Goal: Task Accomplishment & Management: Manage account settings

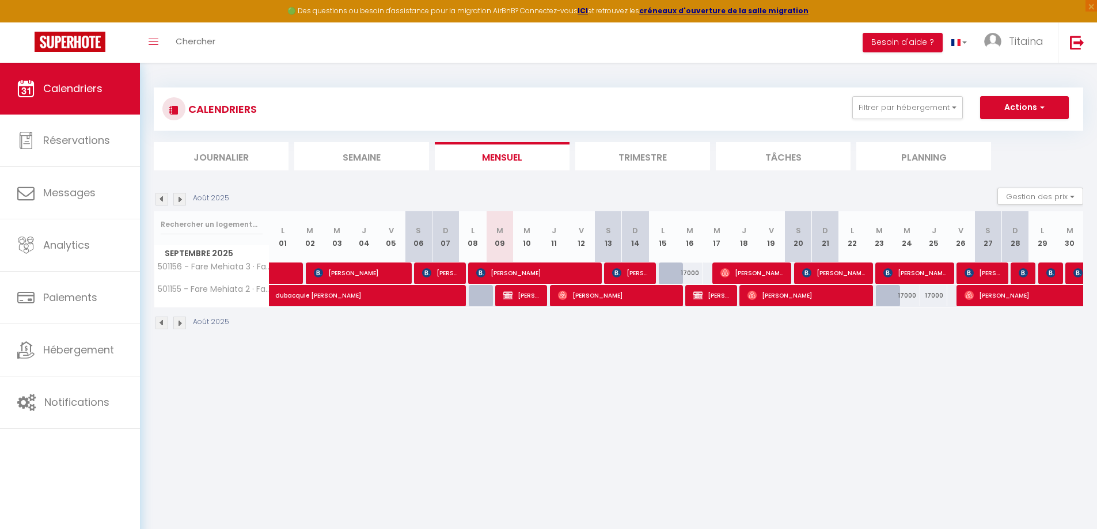
click at [650, 141] on div "CALENDRIERS Filtrer par hébergement Tous 501156 - Fare Mehiata 3 · Fare Mehiata…" at bounding box center [618, 128] width 929 height 83
click at [638, 154] on li "Trimestre" at bounding box center [642, 156] width 135 height 28
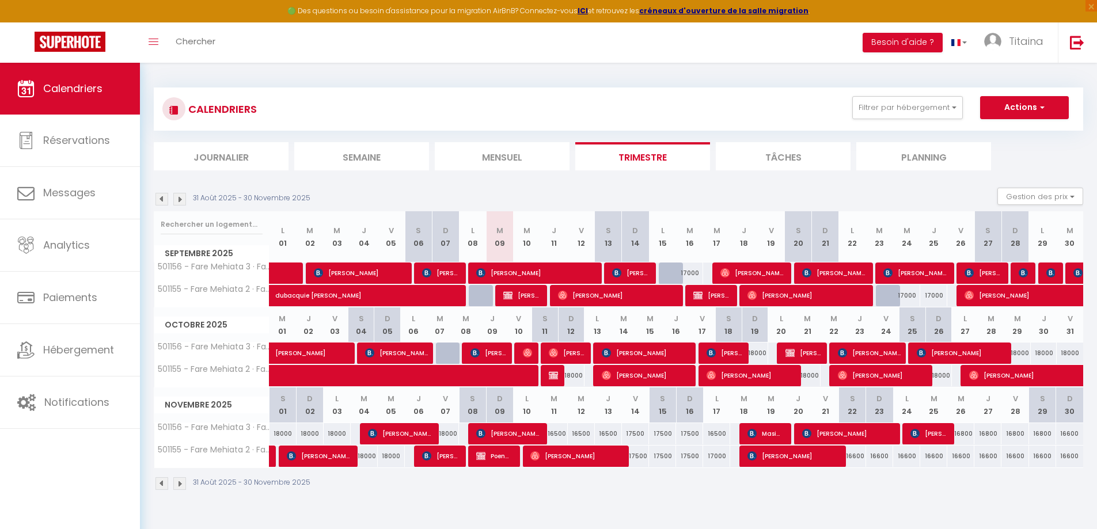
click at [694, 270] on div "17000" at bounding box center [689, 272] width 27 height 21
type input "17000"
type input "[DATE]"
type input "Mer 17 Septembre 2025"
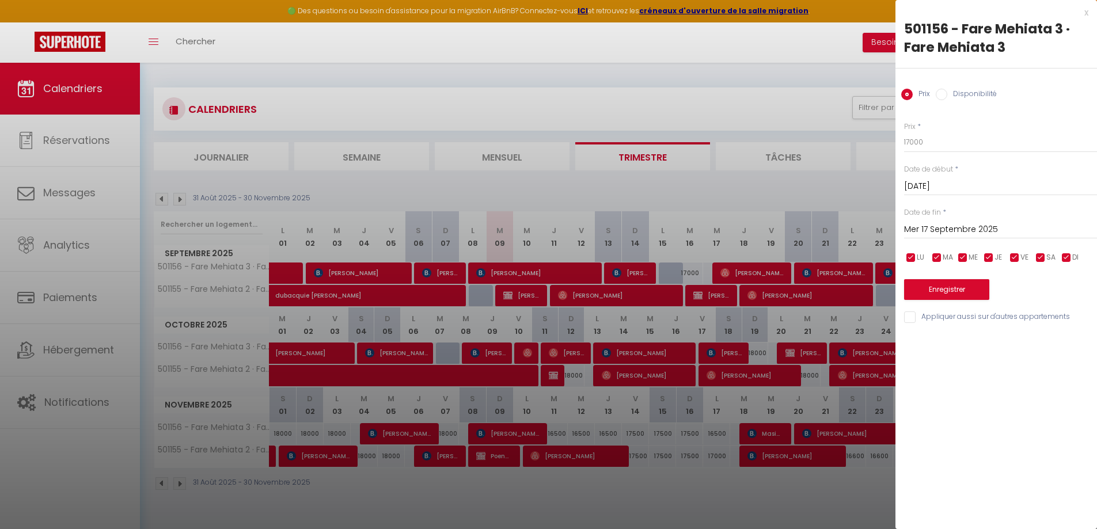
click at [1086, 9] on div "x" at bounding box center [991, 13] width 193 height 14
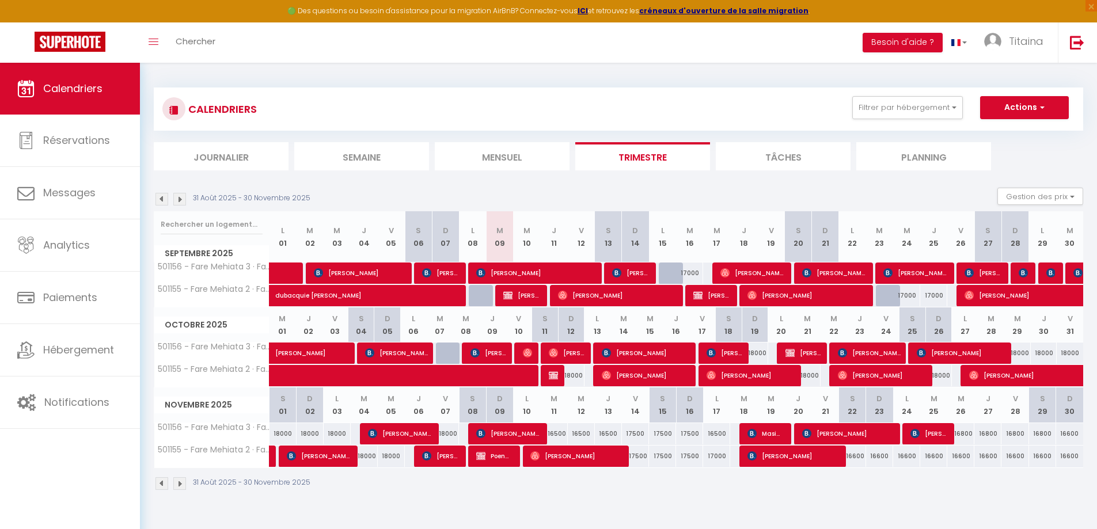
drag, startPoint x: 697, startPoint y: 273, endPoint x: 680, endPoint y: 268, distance: 18.0
click at [680, 268] on div "17000" at bounding box center [689, 272] width 27 height 21
type input "17000"
type input "[DATE]"
type input "Mer 17 Septembre 2025"
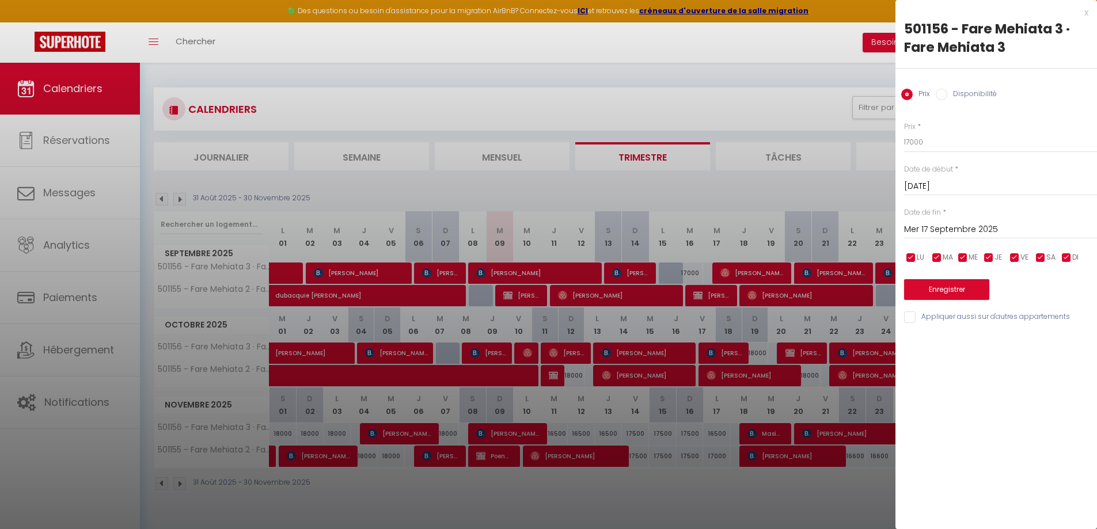
click at [1086, 14] on div "x" at bounding box center [991, 13] width 193 height 14
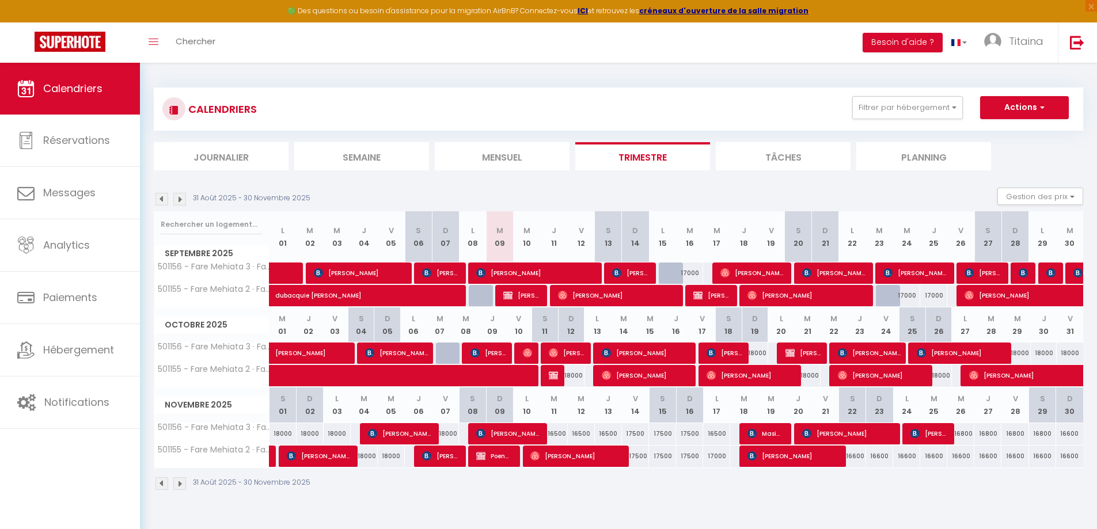
drag, startPoint x: 698, startPoint y: 272, endPoint x: 683, endPoint y: 271, distance: 15.1
click at [683, 271] on div "17000" at bounding box center [689, 272] width 27 height 21
type input "17000"
type input "[DATE]"
type input "Mer 17 Septembre 2025"
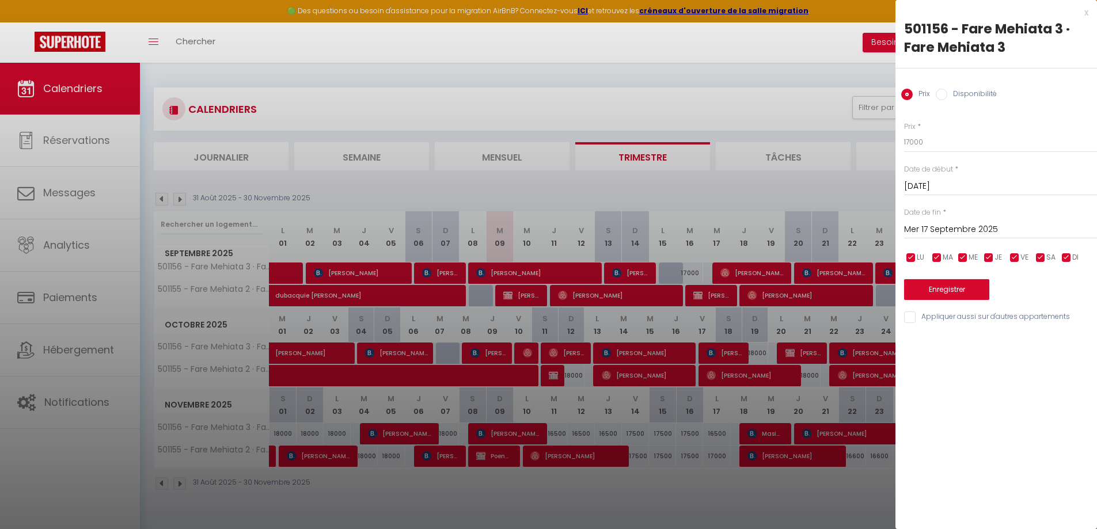
click at [1085, 13] on div "x" at bounding box center [991, 13] width 193 height 14
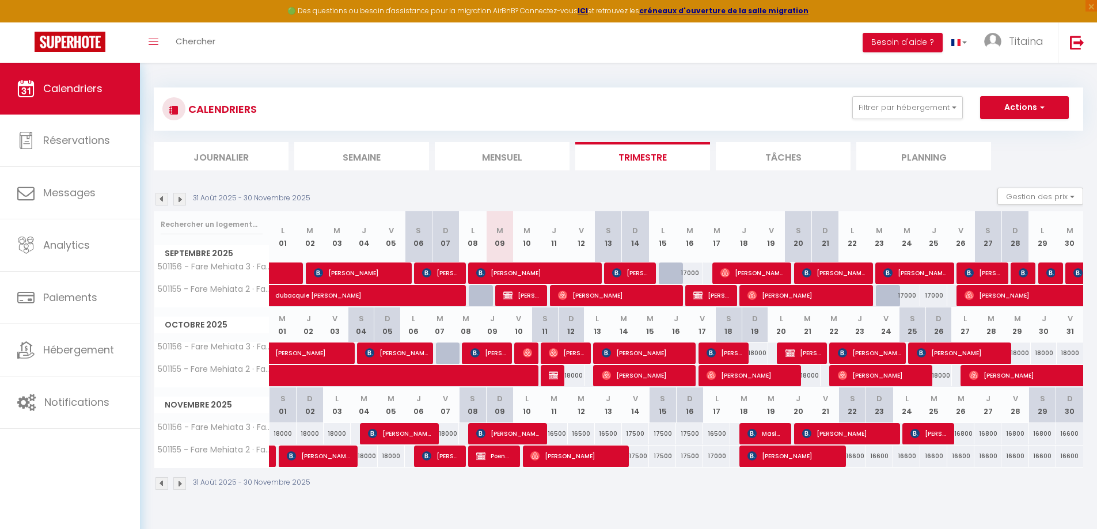
click at [699, 273] on div "17000" at bounding box center [689, 272] width 27 height 21
type input "17000"
type input "[DATE]"
type input "Mer 17 Septembre 2025"
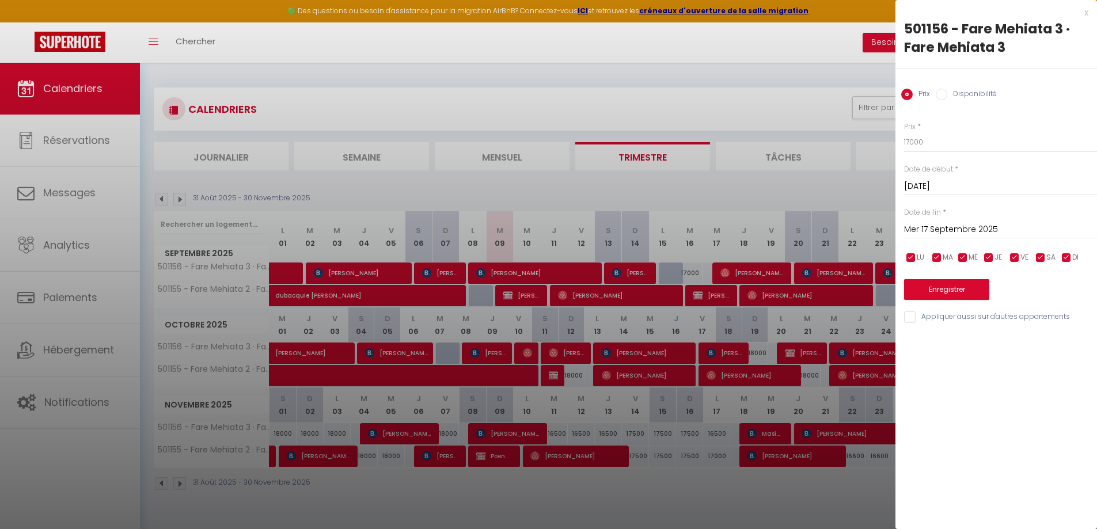
click at [1083, 12] on div "x" at bounding box center [991, 13] width 193 height 14
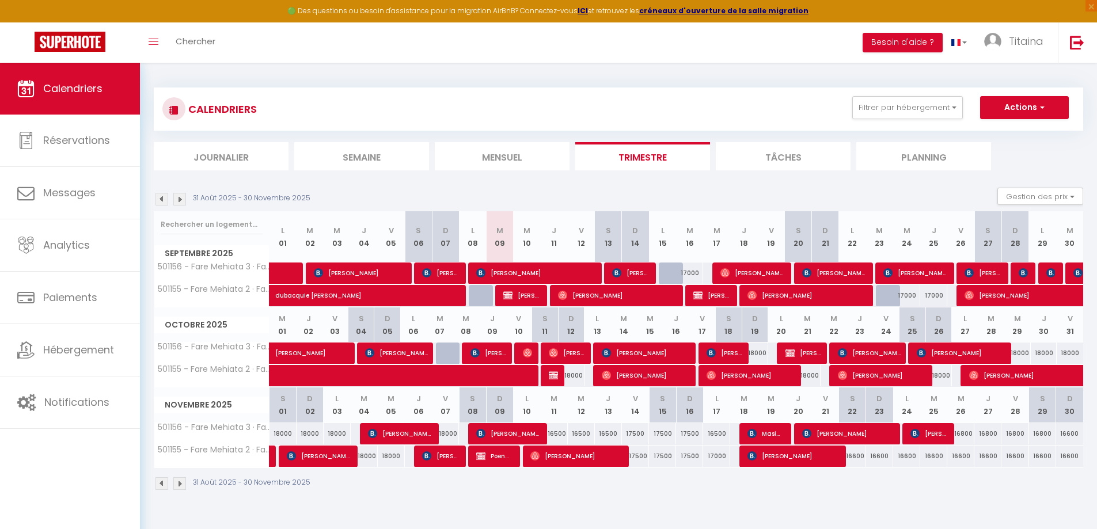
drag, startPoint x: 697, startPoint y: 271, endPoint x: 681, endPoint y: 267, distance: 16.1
click at [681, 267] on div "17000" at bounding box center [689, 272] width 27 height 21
type input "17000"
type input "[DATE]"
type input "Mer 17 Septembre 2025"
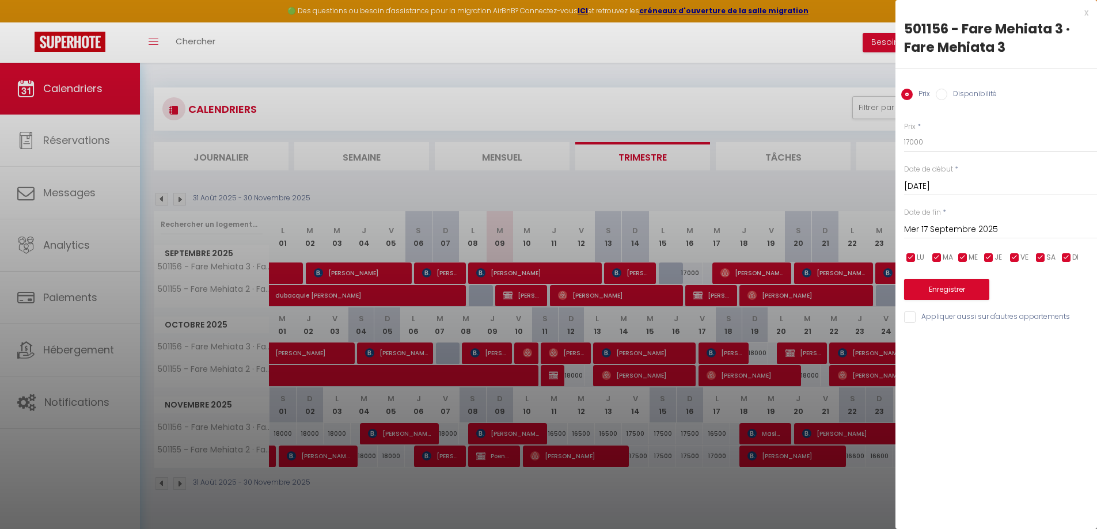
click at [1085, 11] on div "x" at bounding box center [991, 13] width 193 height 14
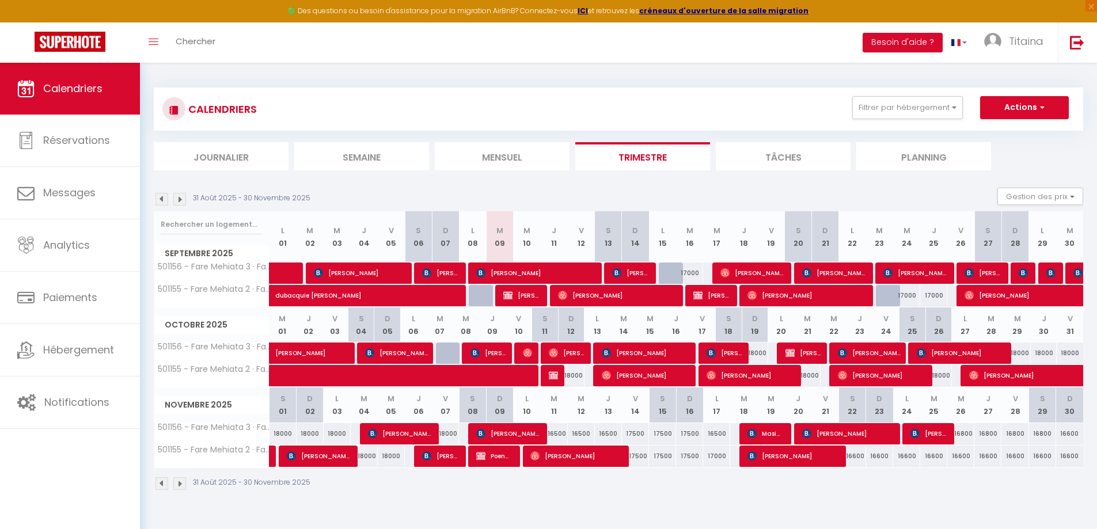
click at [687, 272] on div "17000" at bounding box center [689, 272] width 27 height 21
type input "17000"
select select "1"
type input "[DATE]"
type input "Mer 17 Septembre 2025"
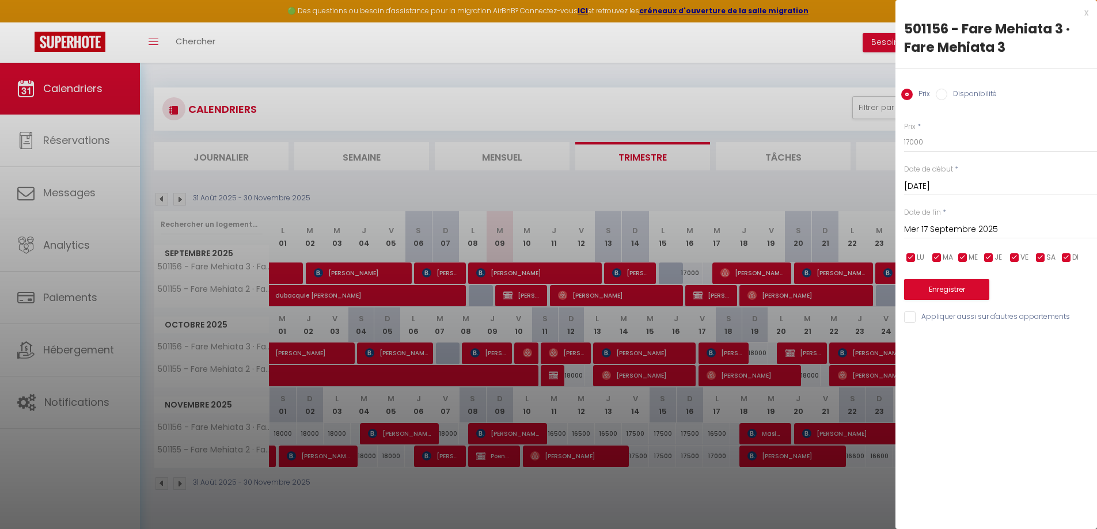
click at [942, 92] on input "Disponibilité" at bounding box center [941, 95] width 12 height 12
radio input "true"
radio input "false"
click at [923, 147] on select "Disponible Indisponible" at bounding box center [1000, 143] width 193 height 22
select select "0"
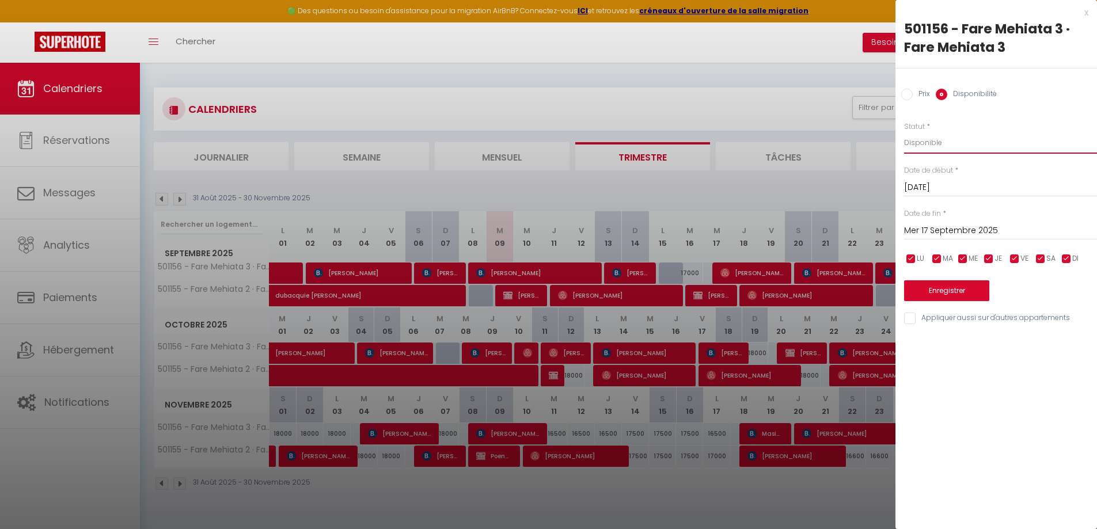
click at [904, 132] on select "Disponible Indisponible" at bounding box center [1000, 143] width 193 height 22
click at [958, 286] on button "Enregistrer" at bounding box center [946, 290] width 85 height 21
type input "Lun 15 Septembre 2025"
type input "[DATE]"
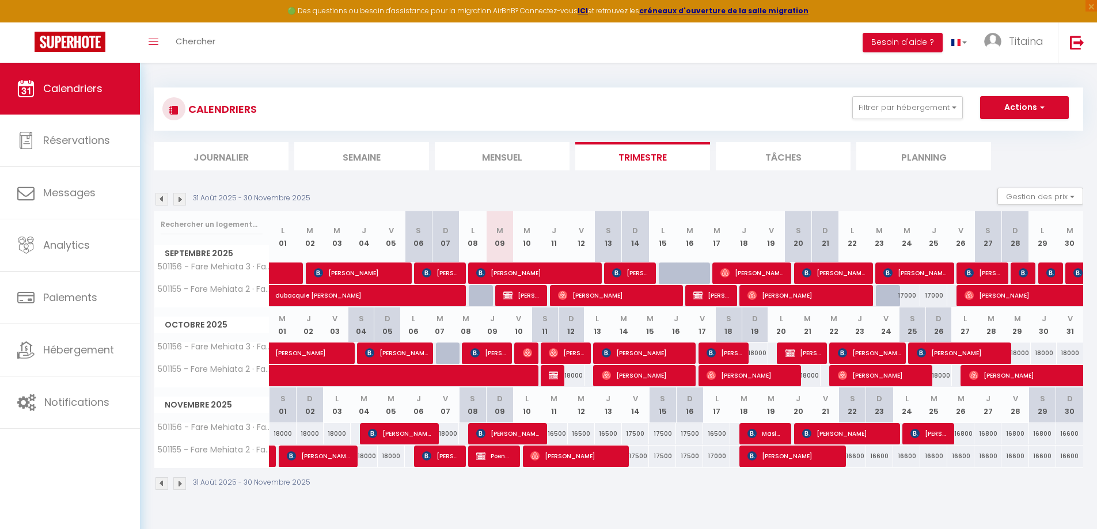
click at [911, 295] on div "17000" at bounding box center [906, 295] width 27 height 21
select select "1"
type input "Mer 24 Septembre 2025"
type input "Jeu 25 Septembre 2025"
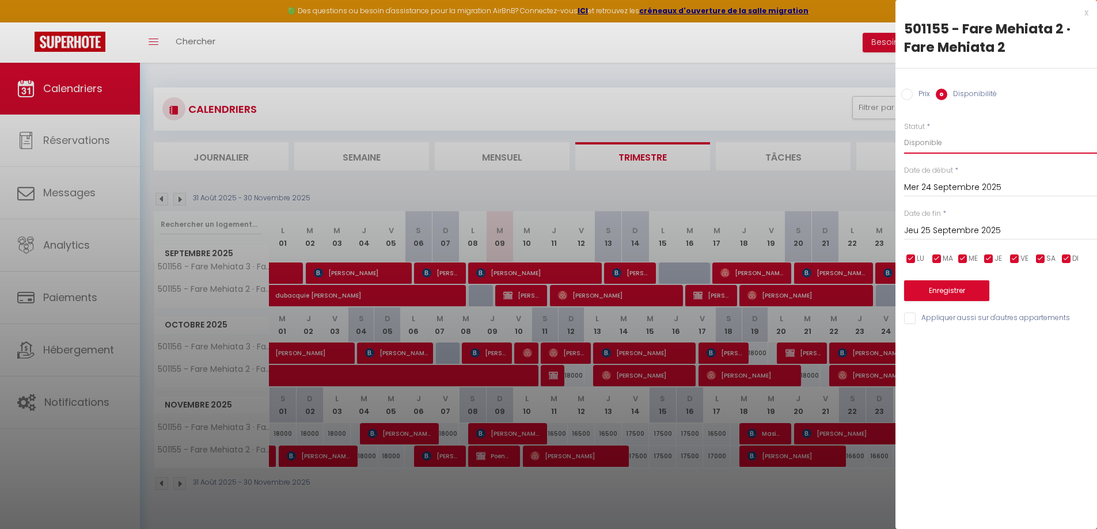
click at [938, 144] on select "Disponible Indisponible" at bounding box center [1000, 143] width 193 height 22
select select "0"
click at [904, 132] on select "Disponible Indisponible" at bounding box center [1000, 143] width 193 height 22
click at [957, 288] on button "Enregistrer" at bounding box center [946, 290] width 85 height 21
type input "[DATE]"
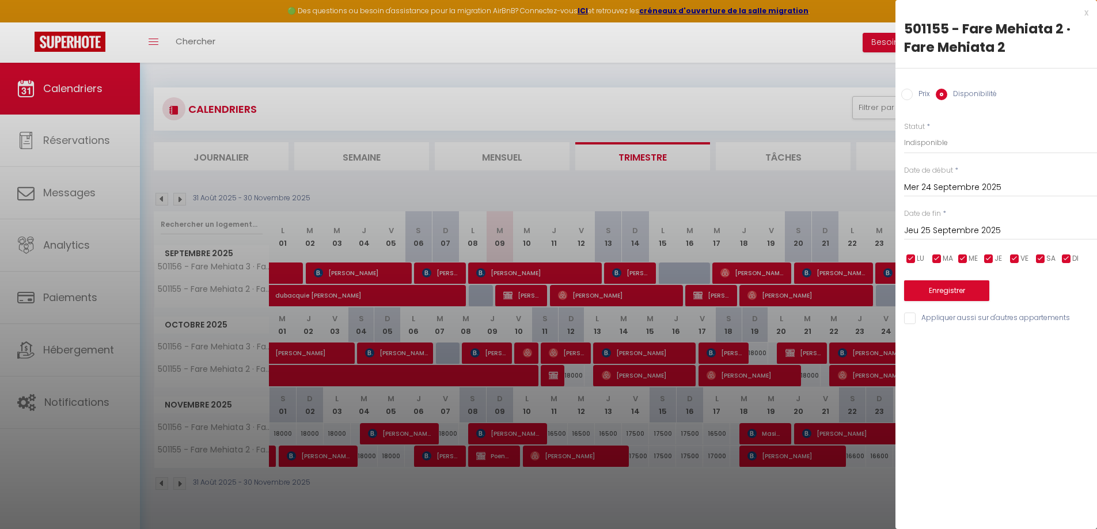
type input "Mer 24 Septembre 2025"
